Goal: Task Accomplishment & Management: Manage account settings

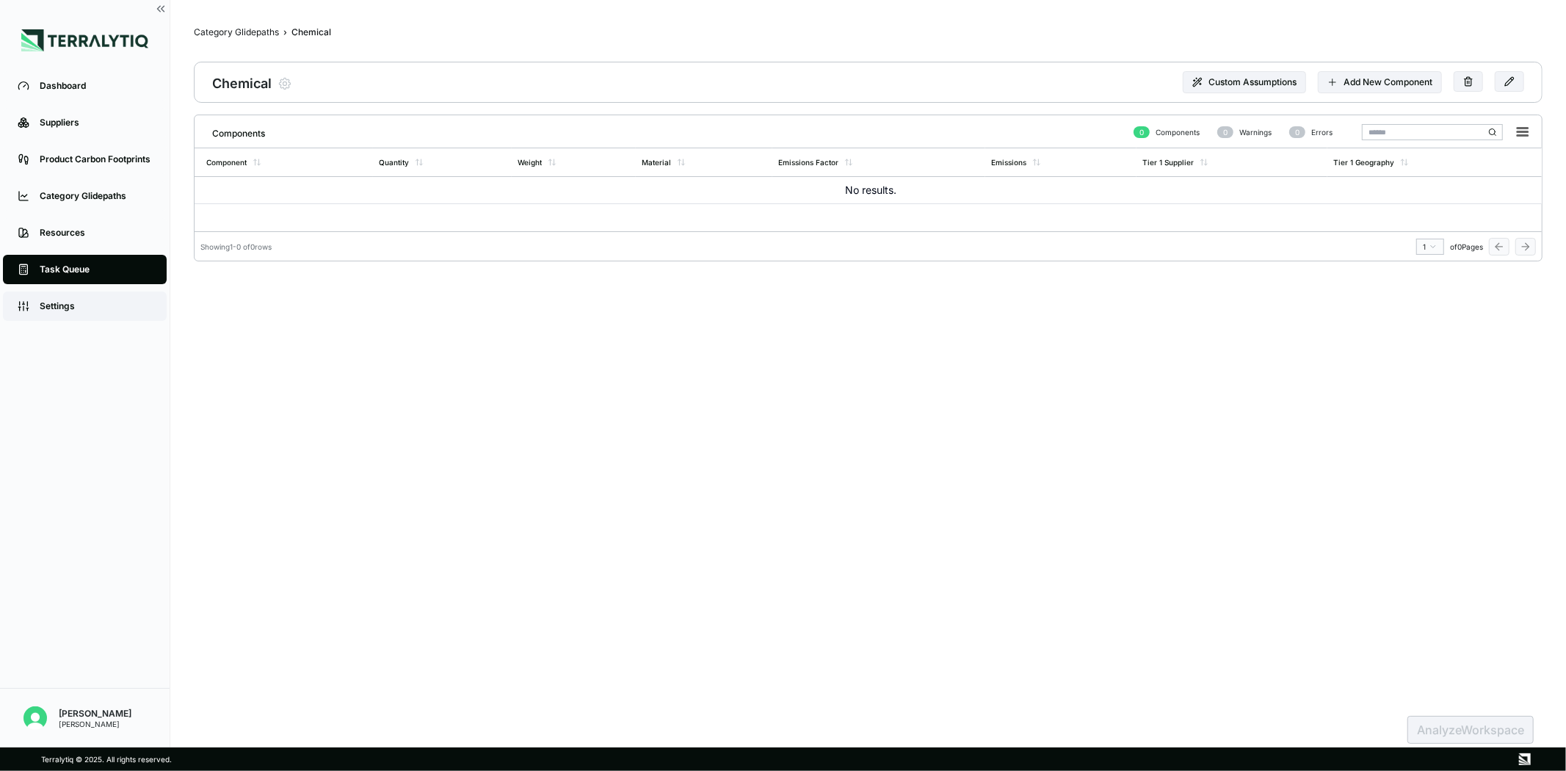
click at [70, 292] on link "Settings" at bounding box center [85, 305] width 164 height 29
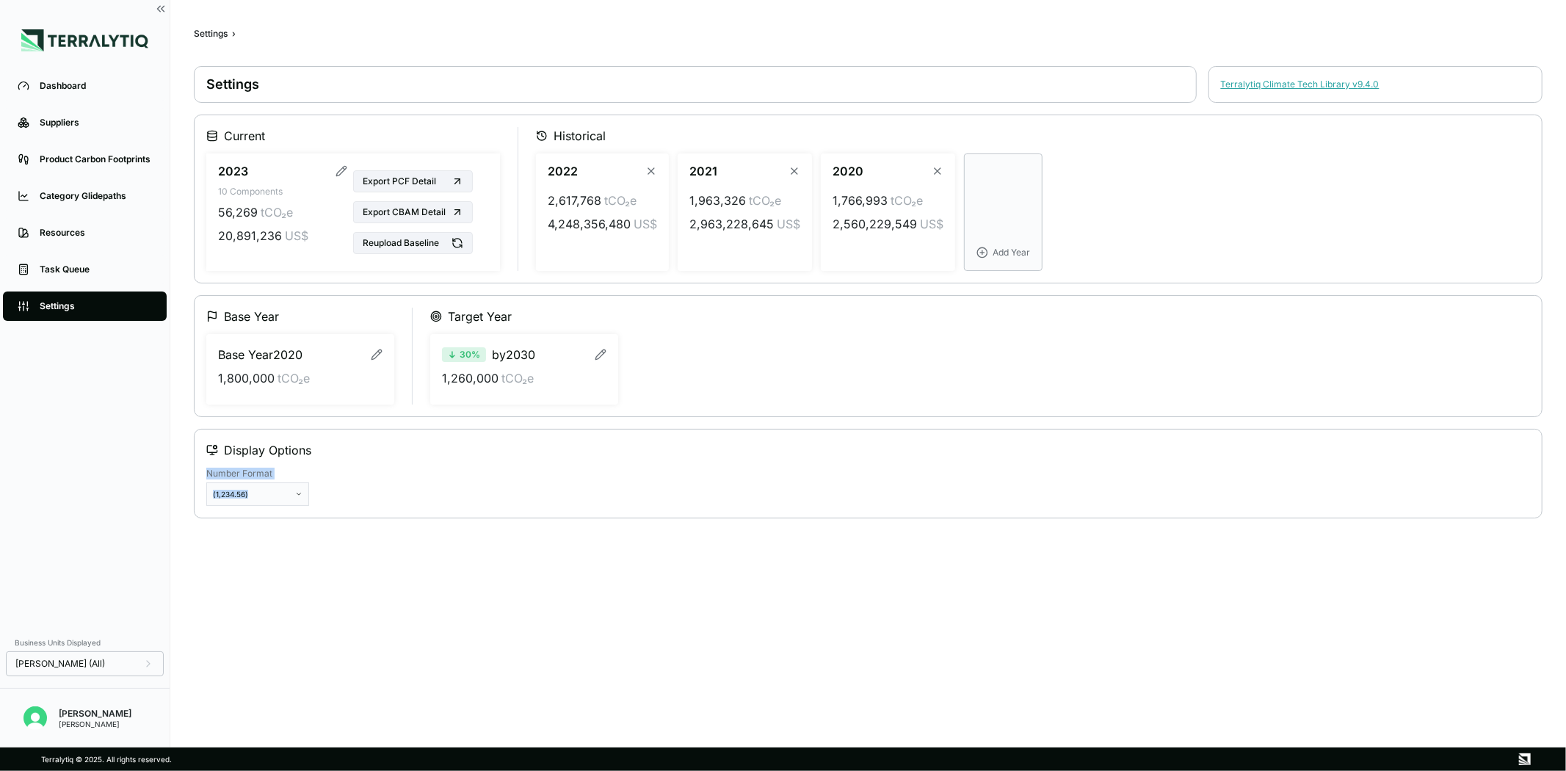
drag, startPoint x: 395, startPoint y: 516, endPoint x: 450, endPoint y: 319, distance: 205.0
click at [450, 319] on div "Settings Terralytiq Climate Tech Library v 9.4.0 Current 2023 10 Components 56,…" at bounding box center [868, 292] width 1348 height 452
click at [338, 174] on icon "button" at bounding box center [341, 171] width 12 height 12
click at [239, 170] on html "Dashboard Suppliers Product Carbon Footprints Category Glidepaths Resources Tas…" at bounding box center [783, 385] width 1566 height 771
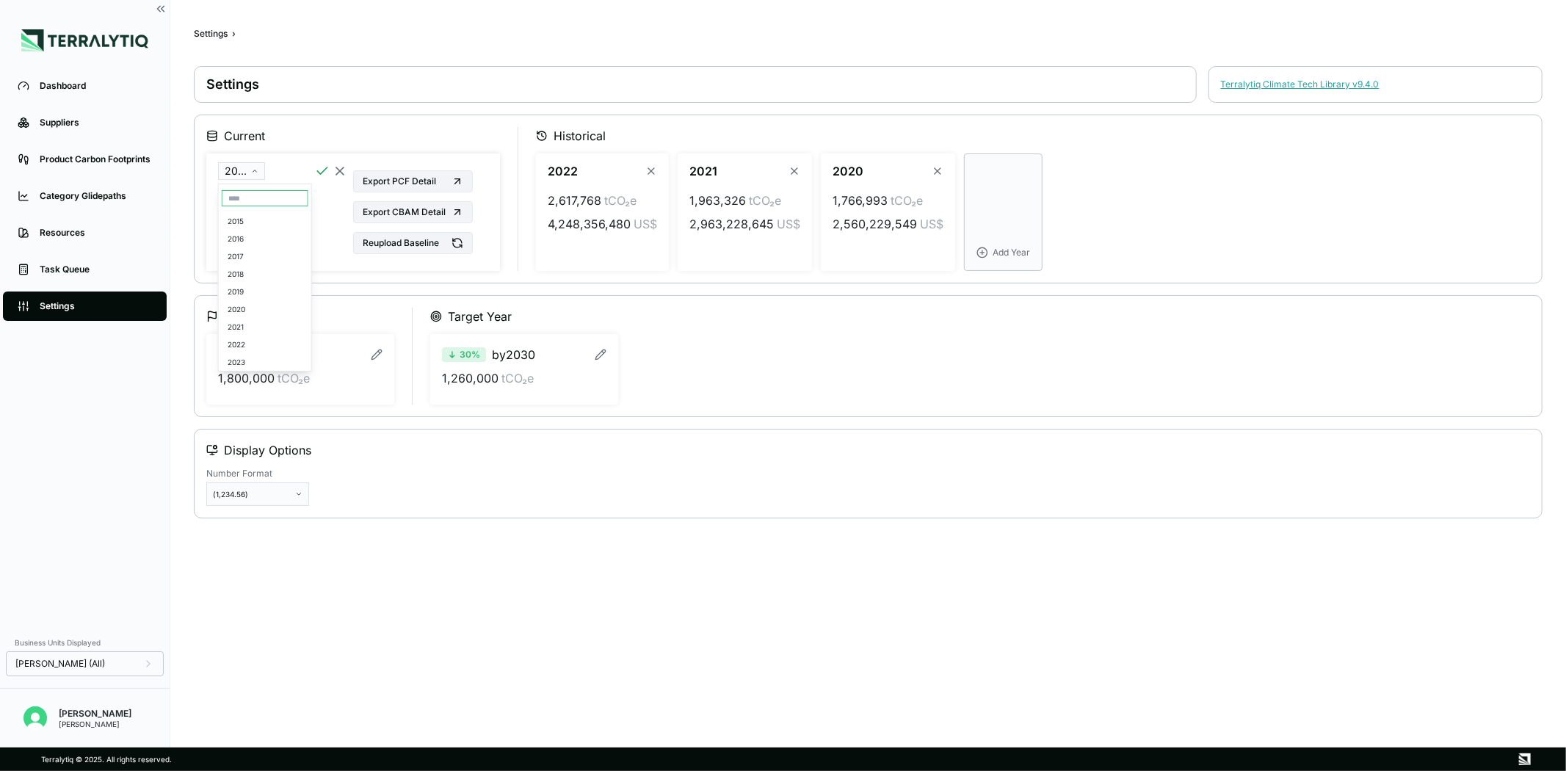
click at [239, 170] on html "Dashboard Suppliers Product Carbon Footprints Category Glidepaths Resources Tas…" at bounding box center [783, 385] width 1566 height 771
click at [250, 355] on div "2023" at bounding box center [265, 350] width 87 height 18
click at [261, 210] on span "tCO₂e" at bounding box center [277, 212] width 32 height 18
click at [321, 164] on icon "button" at bounding box center [322, 171] width 15 height 15
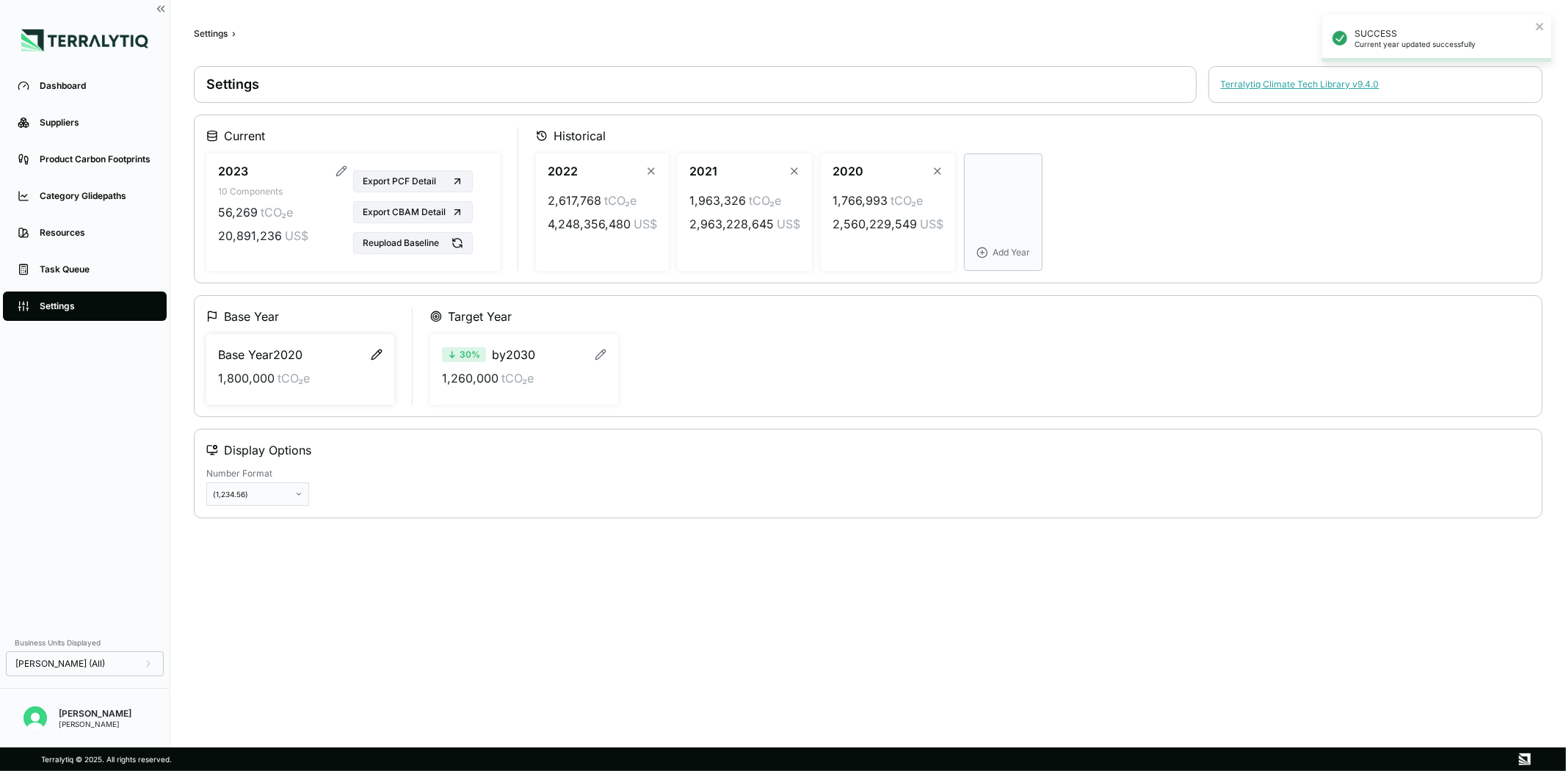
click at [374, 353] on icon "button" at bounding box center [377, 355] width 12 height 12
click at [374, 353] on icon "button" at bounding box center [375, 354] width 15 height 15
click at [261, 489] on html "SUCCESS Current year updated successfully Dashboard Suppliers Product Carbon Fo…" at bounding box center [783, 385] width 1566 height 771
click at [984, 225] on html "Dashboard Suppliers Product Carbon Footprints Category Glidepaths Resources Tas…" at bounding box center [783, 385] width 1566 height 771
click at [984, 225] on button "Add Year" at bounding box center [1003, 211] width 79 height 117
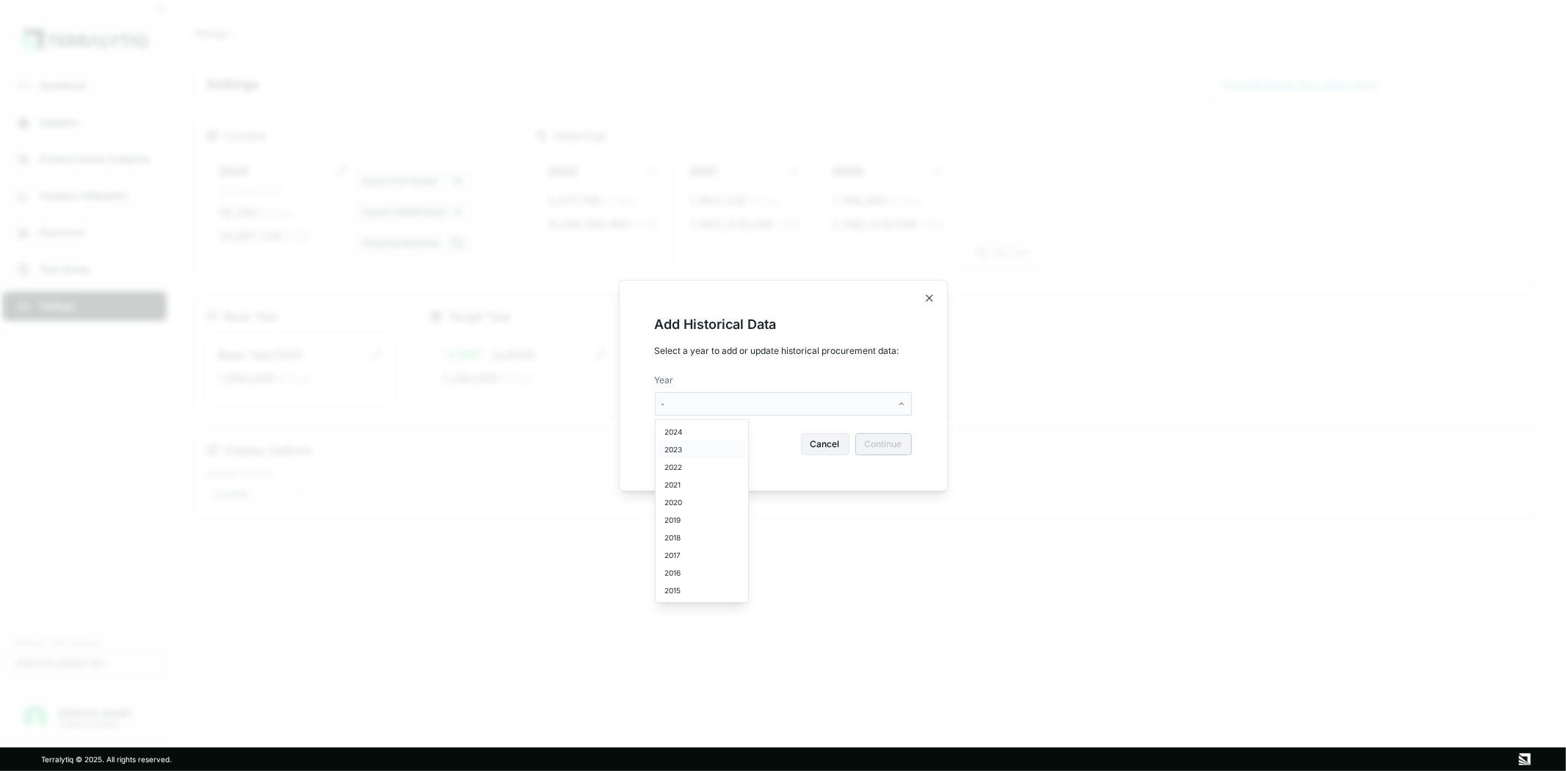
click at [720, 442] on div "2023" at bounding box center [701, 449] width 87 height 18
click at [876, 443] on button "Continue" at bounding box center [883, 444] width 57 height 22
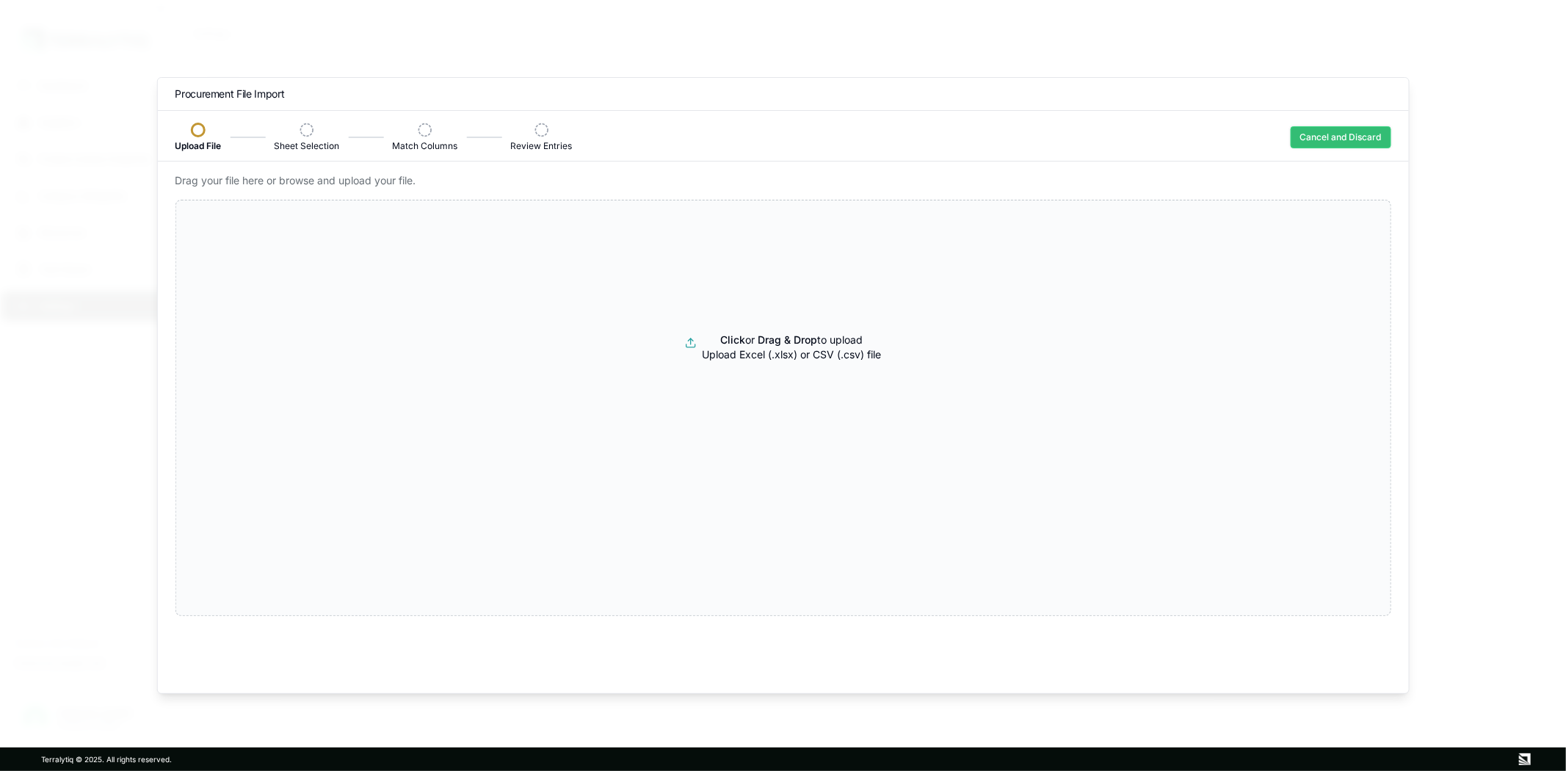
click at [1323, 126] on button "Cancel and Discard" at bounding box center [1340, 137] width 101 height 22
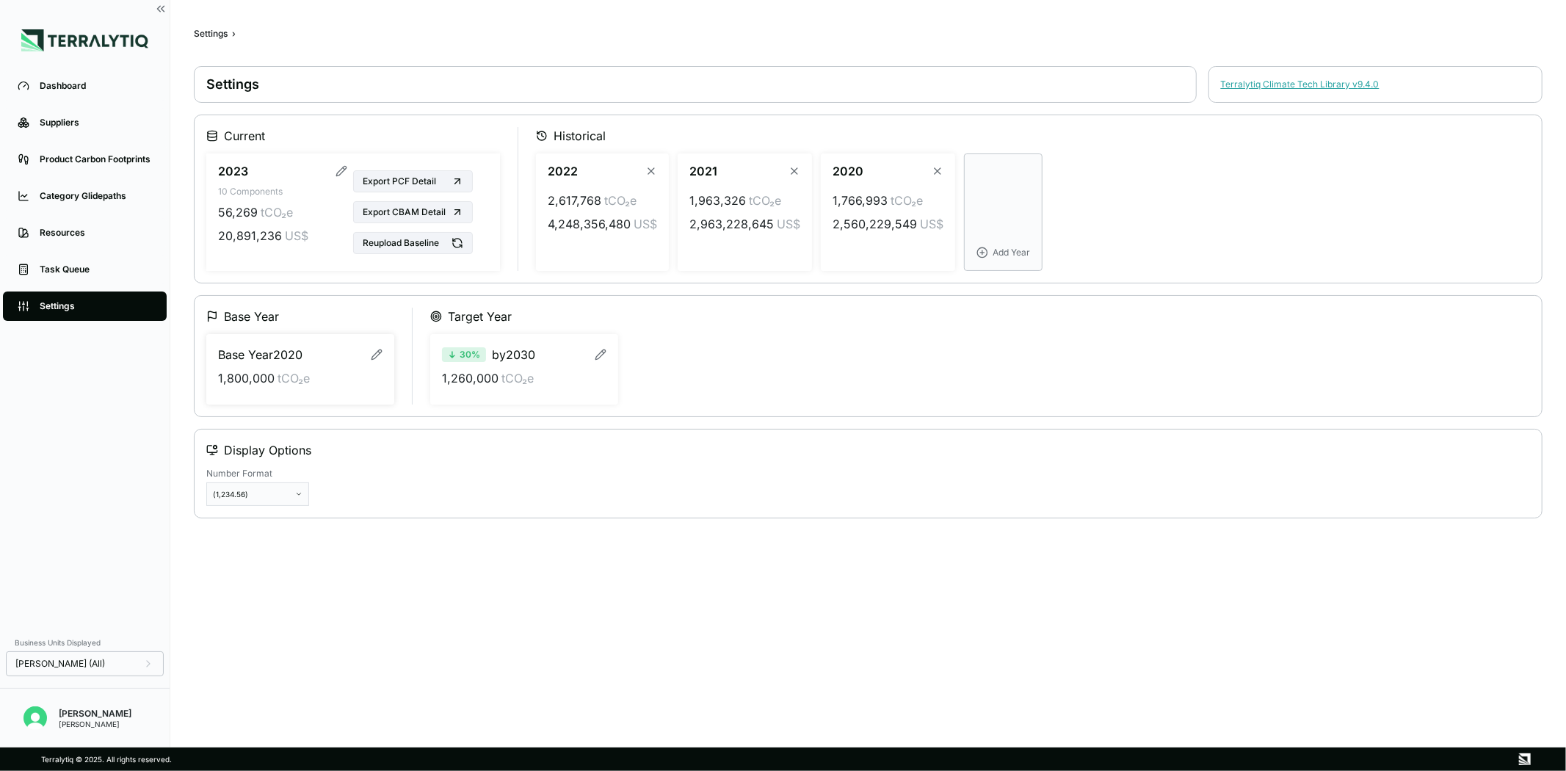
click at [1110, 178] on div "2022 2,617,768 tCO₂e 4,248,356,480 US$ 2021 1,963,326 tCO₂e 2,963,228,645 US$ 2…" at bounding box center [1033, 211] width 994 height 117
click at [112, 264] on div "Task Queue" at bounding box center [96, 269] width 112 height 12
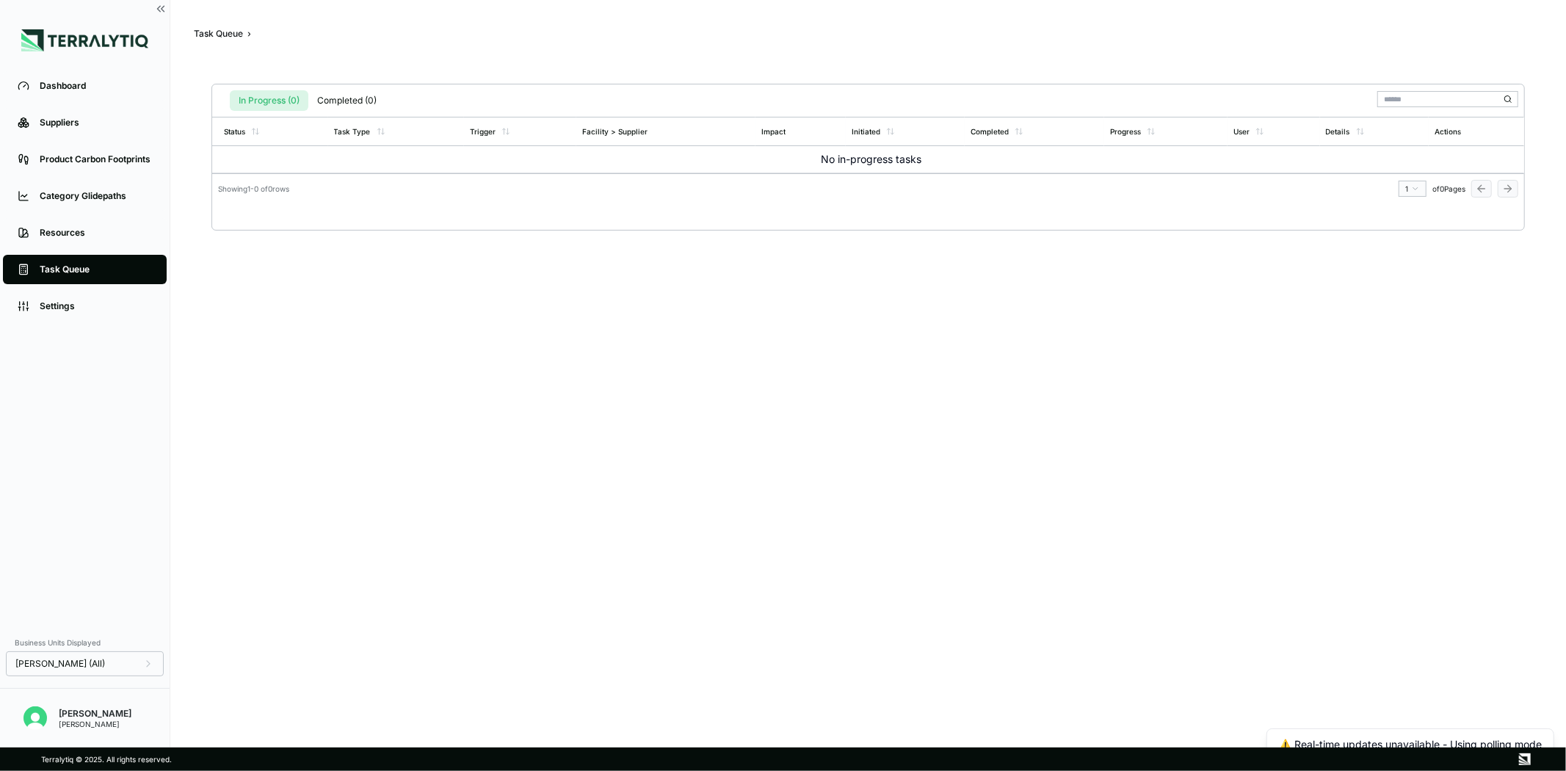
click at [90, 214] on li "Resources" at bounding box center [85, 232] width 170 height 37
click at [65, 233] on div "Resources" at bounding box center [96, 233] width 112 height 12
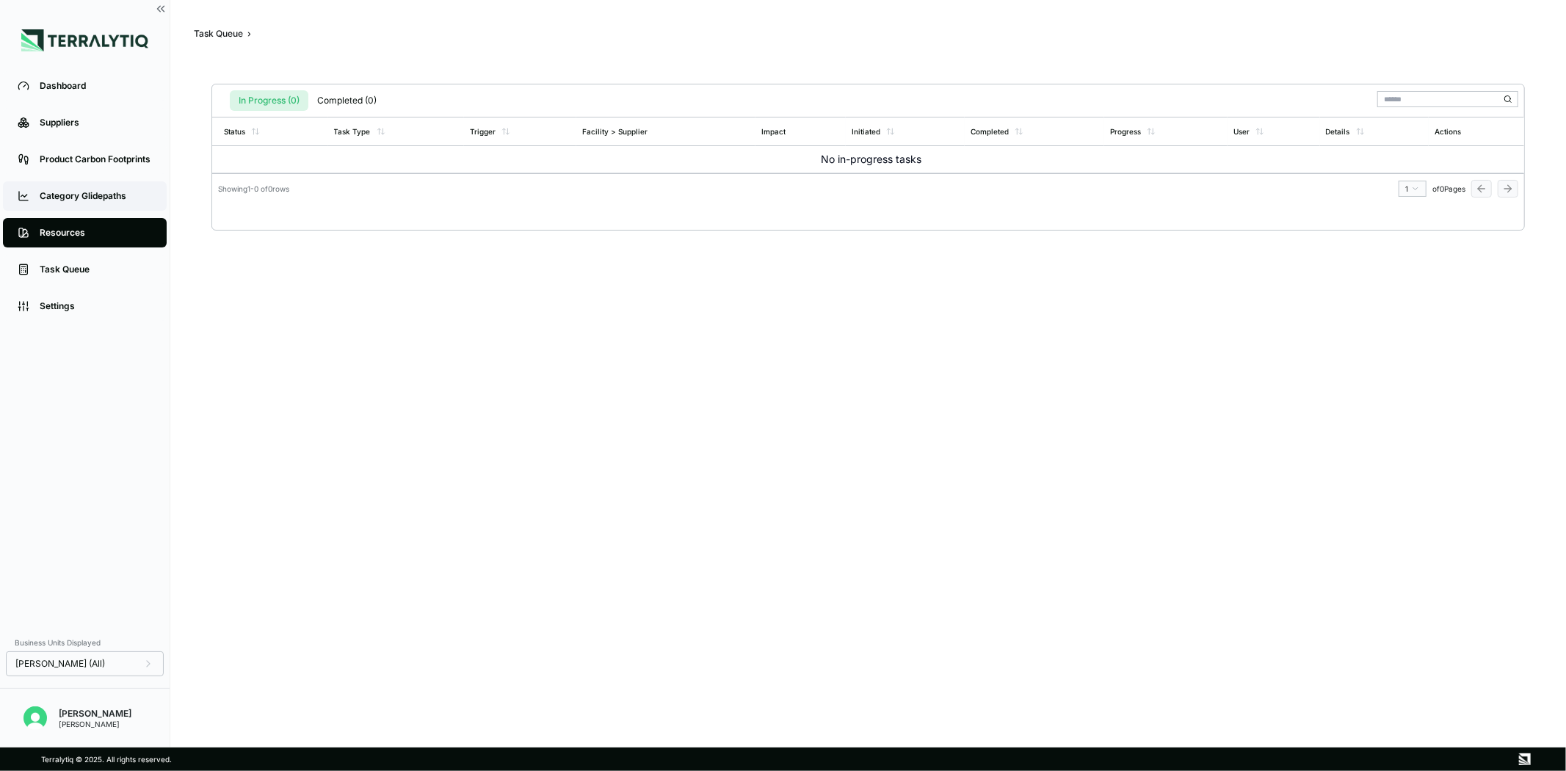
click at [65, 188] on link "Category Glidepaths" at bounding box center [85, 195] width 164 height 29
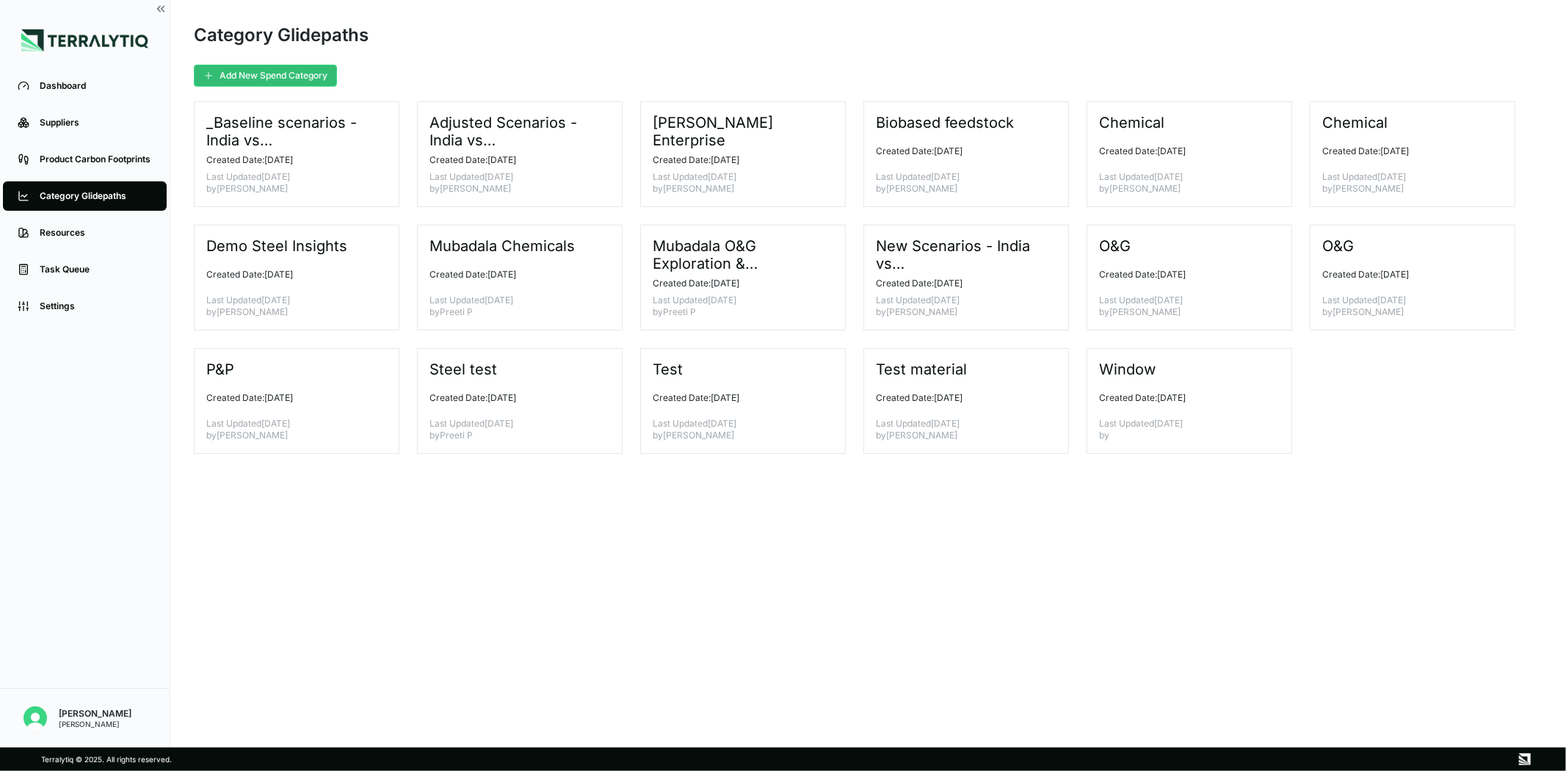
click at [76, 138] on li "Suppliers" at bounding box center [85, 122] width 170 height 37
click at [79, 151] on link "Product Carbon Footprints" at bounding box center [85, 159] width 164 height 29
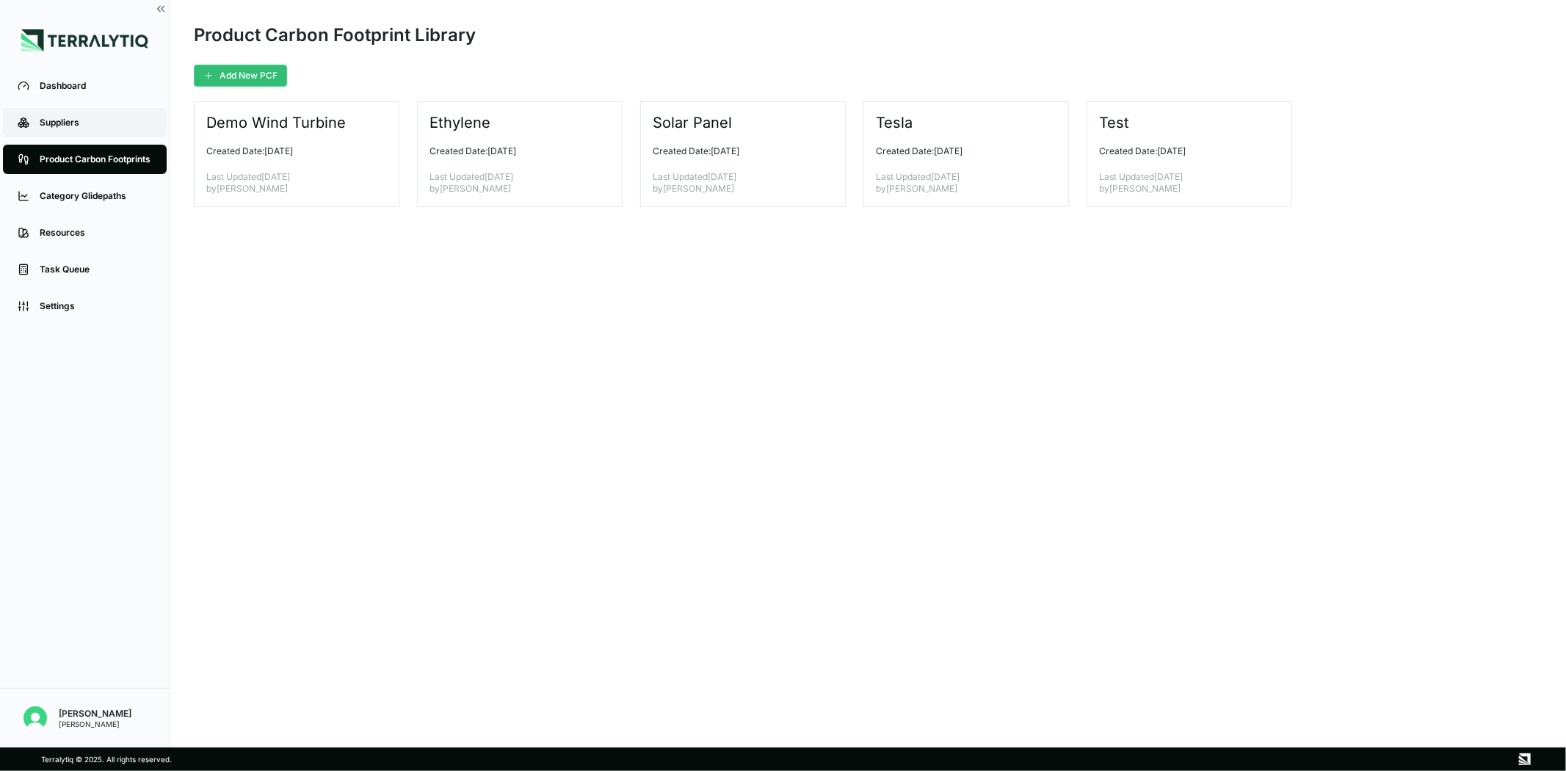
click at [96, 108] on link "Suppliers" at bounding box center [85, 122] width 164 height 29
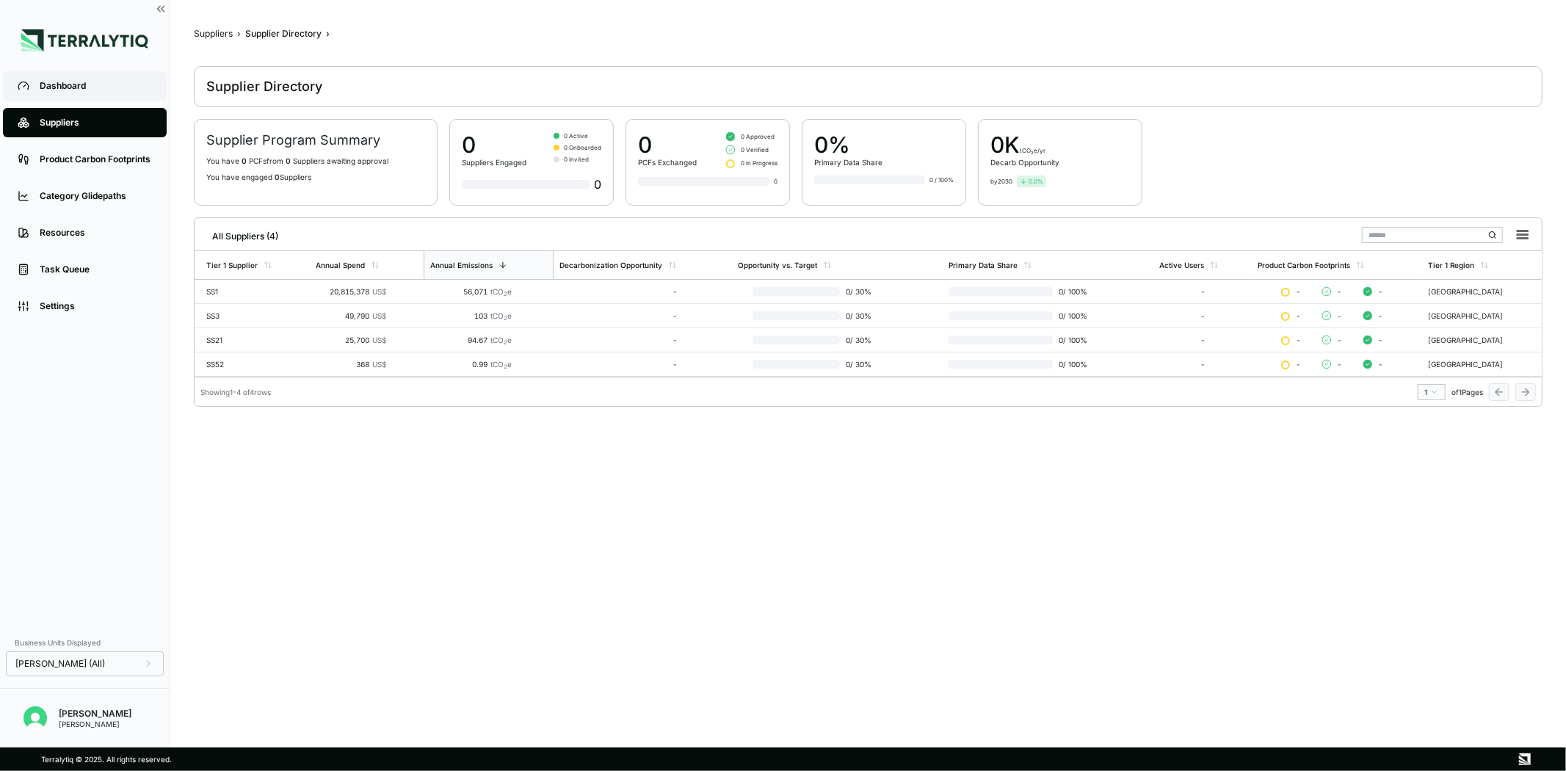
click at [81, 81] on div "Dashboard" at bounding box center [96, 86] width 112 height 12
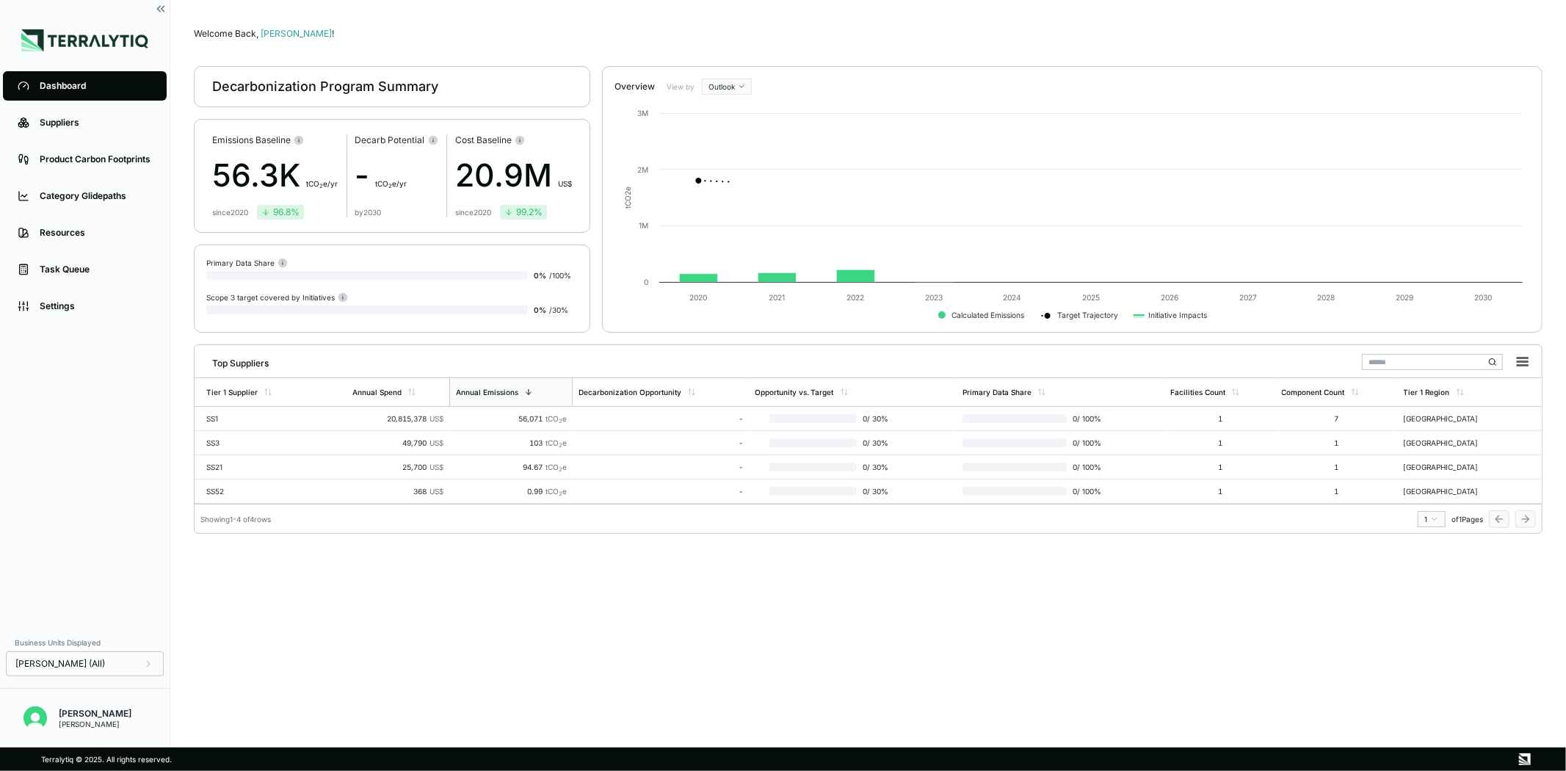
click at [81, 81] on div "Dashboard" at bounding box center [96, 86] width 112 height 12
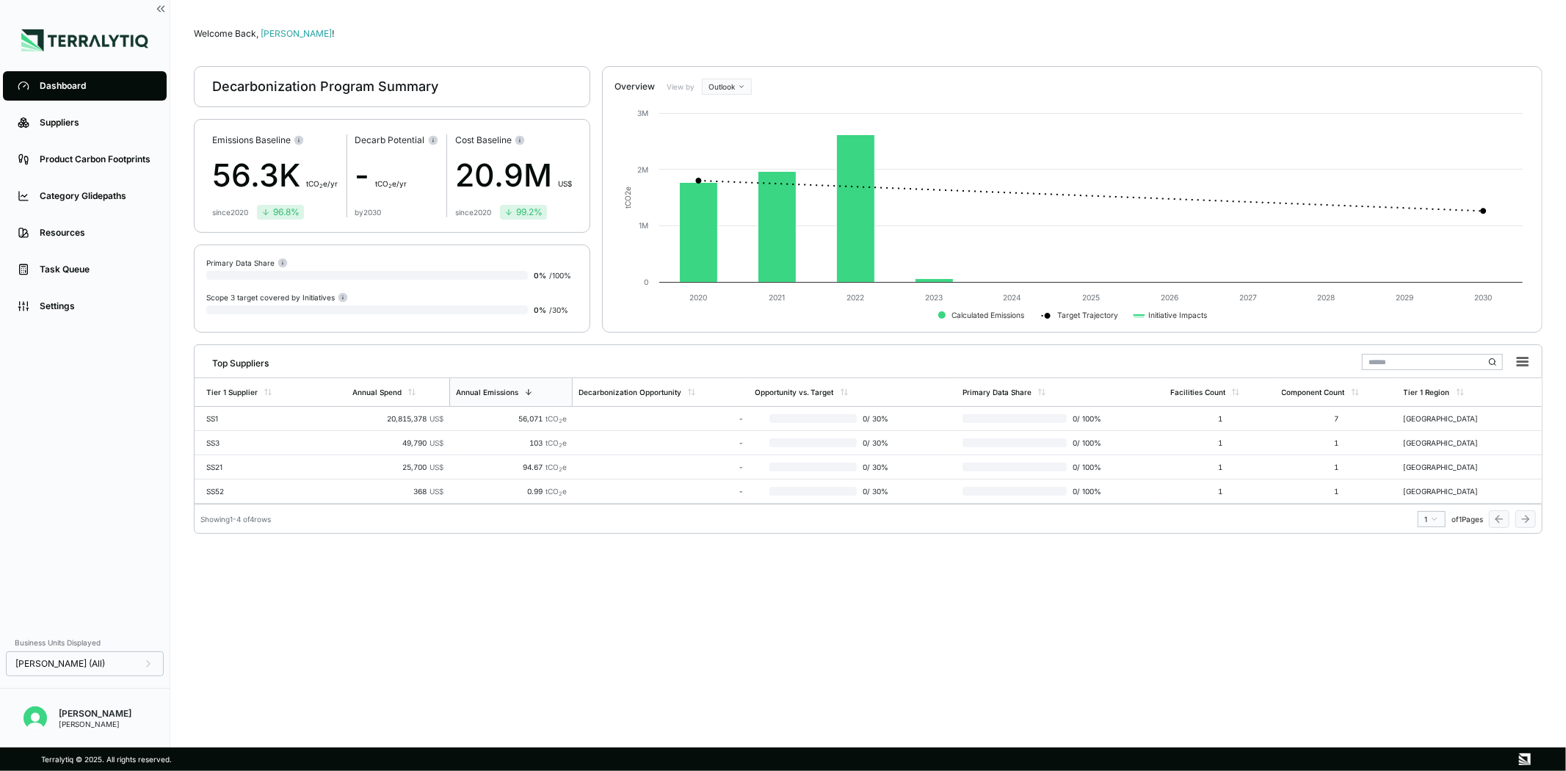
click at [578, 581] on div "Welcome Back, [PERSON_NAME] ! Decarbonization Program Summary Emissions Baselin…" at bounding box center [868, 373] width 1348 height 700
